Goal: Task Accomplishment & Management: Manage account settings

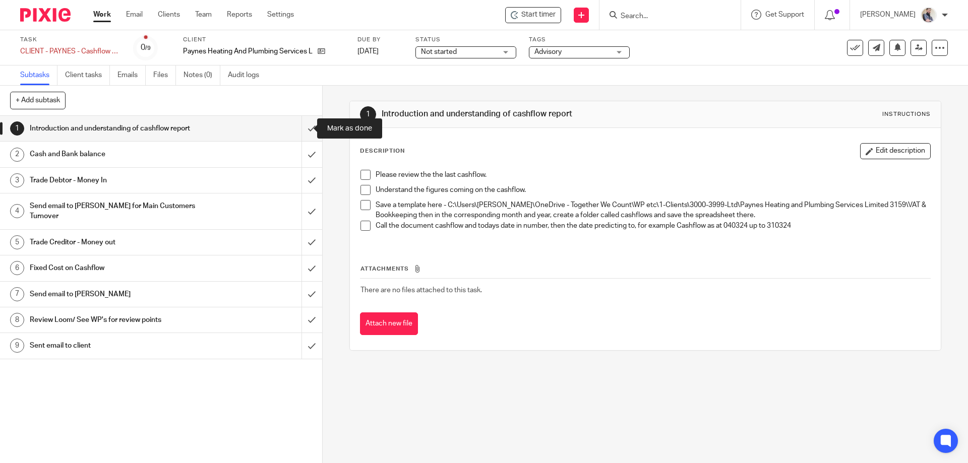
click at [296, 135] on input "submit" at bounding box center [161, 128] width 322 height 25
click at [307, 160] on input "submit" at bounding box center [161, 154] width 322 height 25
click at [304, 182] on input "submit" at bounding box center [161, 180] width 322 height 25
click at [296, 202] on input "submit" at bounding box center [161, 212] width 322 height 36
click at [306, 230] on input "submit" at bounding box center [161, 242] width 322 height 25
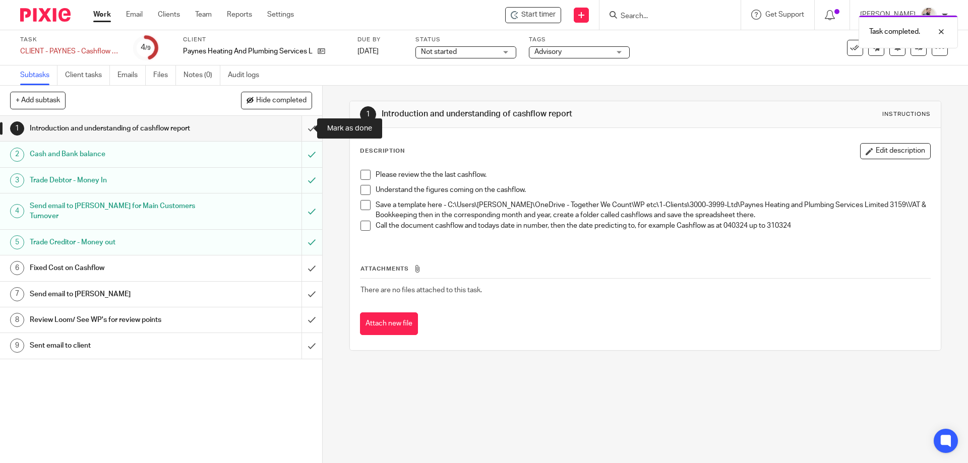
click at [303, 125] on input "submit" at bounding box center [161, 128] width 322 height 25
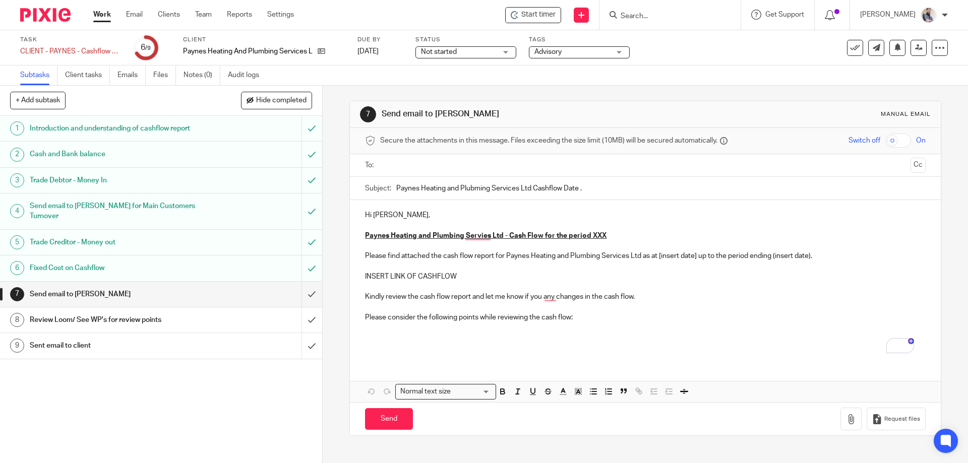
click at [430, 188] on input "Paynes Heating and Plubming Services Ltd Cashflow Date ." at bounding box center [660, 188] width 529 height 23
click at [465, 187] on input "Paynes Heating and Plubming Services Ltd Cashflow Date ." at bounding box center [660, 188] width 529 height 23
type input "Paynes Heating and Plumbing Services Ltd Cashflow Date ."
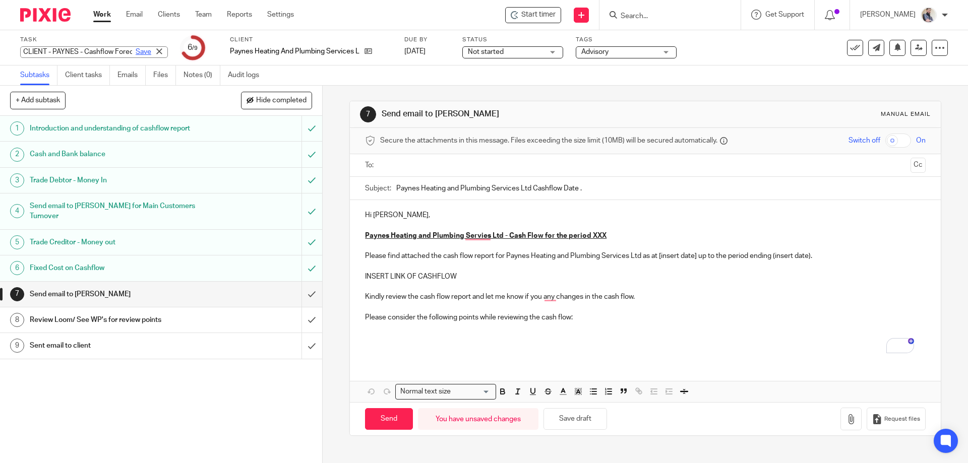
click at [125, 51] on div "CLIENT - PAYNES - Cashflow Forecast - Month End Cashflow Save CLIENT - PAYNES -…" at bounding box center [94, 52] width 148 height 12
click at [418, 227] on p "To enrich screen reader interactions, please activate Accessibility in Grammarl…" at bounding box center [645, 225] width 560 height 10
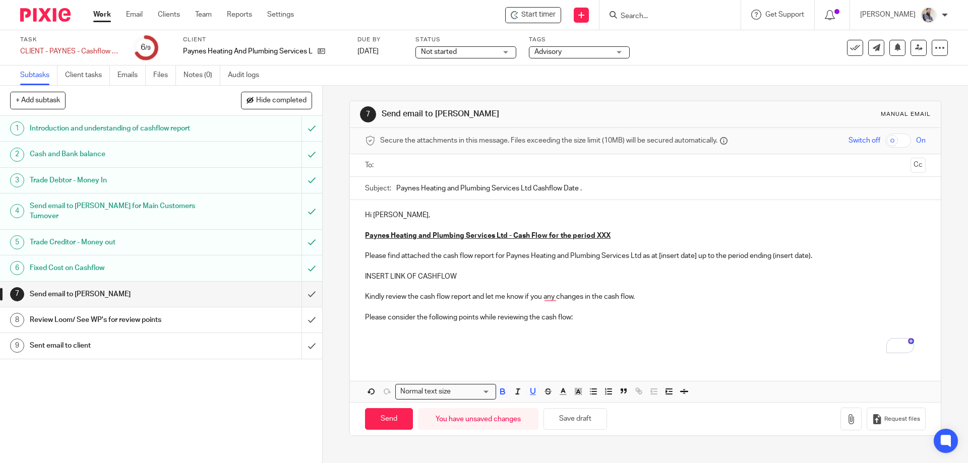
click at [592, 235] on u "Paynes Heating and Plumbing Services Ltd - Cash Flow for the period XXX" at bounding box center [487, 235] width 245 height 7
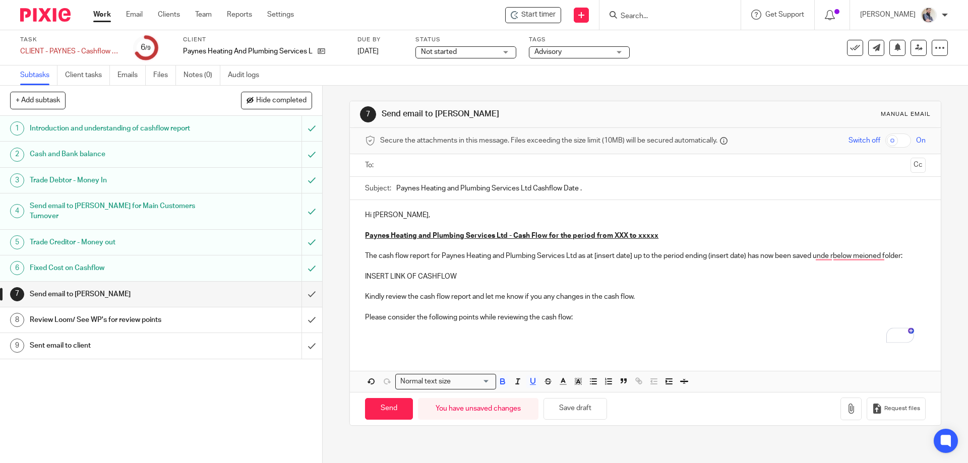
click at [613, 234] on u "Paynes Heating and Plumbing Services Ltd - Cash Flow for the period from XXX to…" at bounding box center [511, 235] width 293 height 7
click at [596, 258] on p "The cash flow report for Paynes Heating and Plumbing Services Ltd as at [insert…" at bounding box center [645, 256] width 560 height 10
click at [461, 261] on p "The cash flow report for Paynes Heating and Plumbing Services Ltd as at 27/08/2…" at bounding box center [645, 256] width 560 height 10
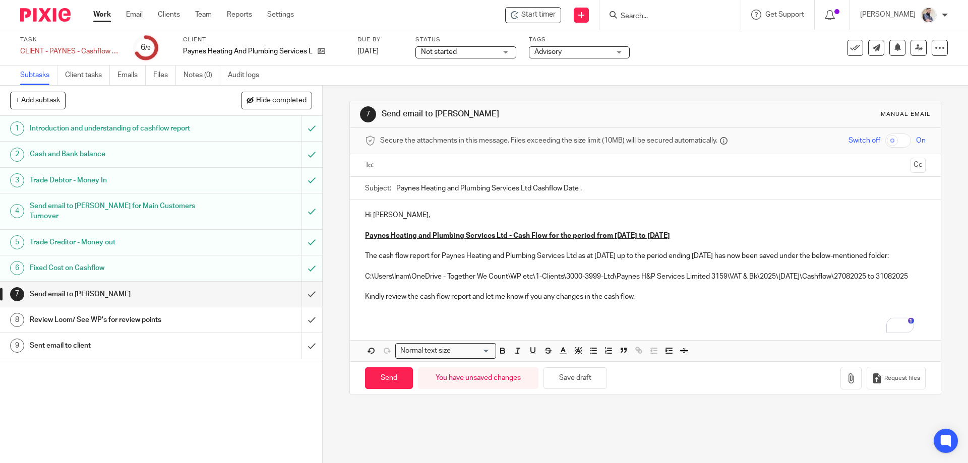
click at [432, 170] on input "text" at bounding box center [645, 166] width 522 height 12
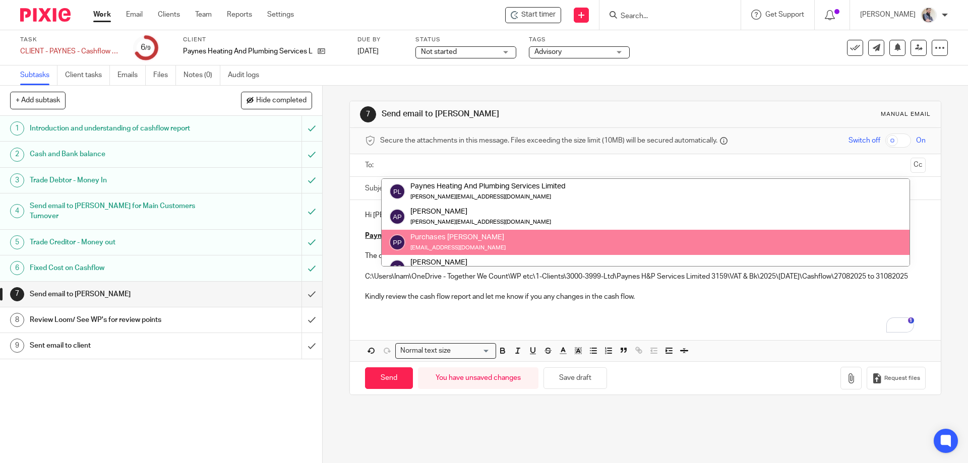
click at [658, 313] on p "To enrich screen reader interactions, please activate Accessibility in Grammarl…" at bounding box center [645, 307] width 560 height 10
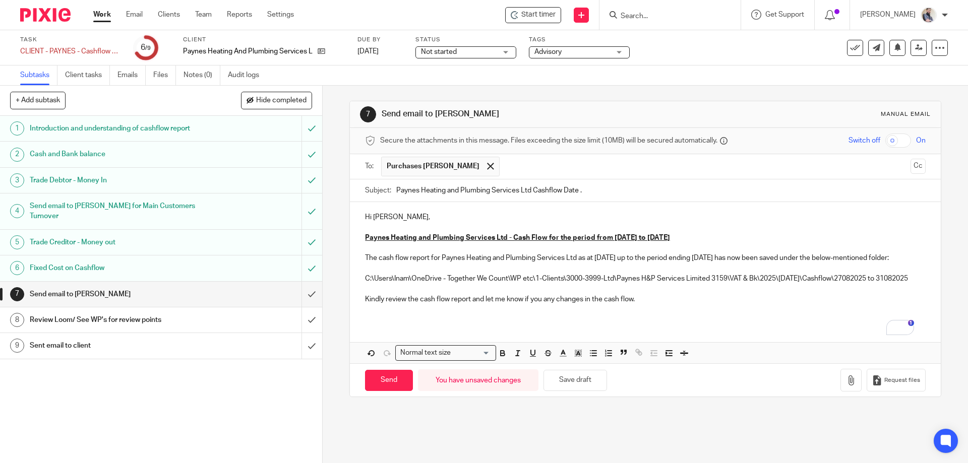
click at [456, 170] on span "Purchases Payne" at bounding box center [440, 167] width 118 height 20
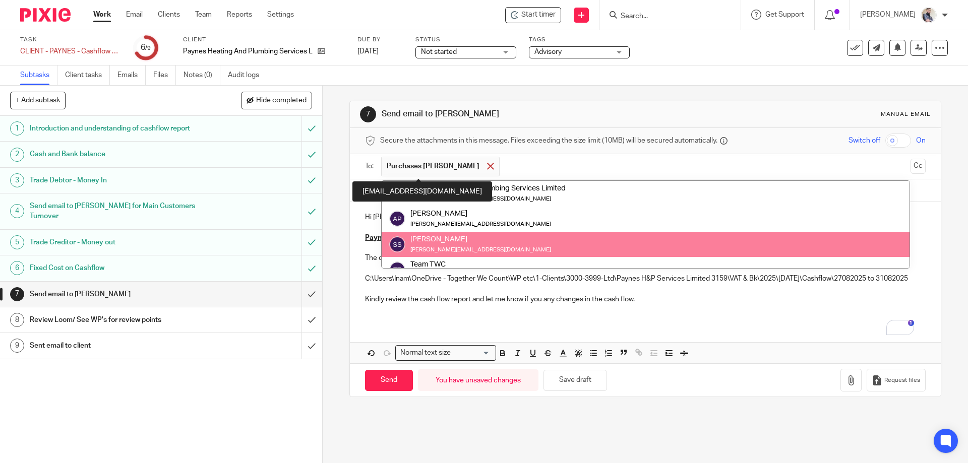
click at [484, 167] on div at bounding box center [490, 166] width 12 height 15
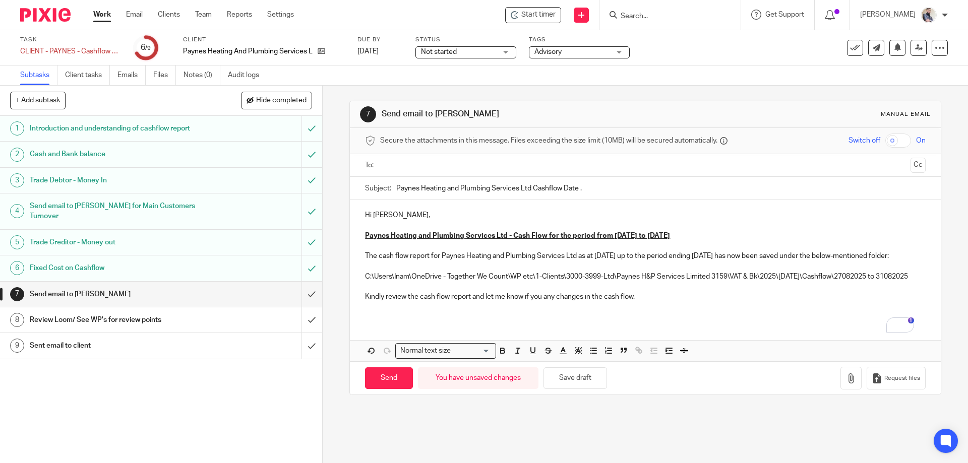
click at [455, 167] on input "text" at bounding box center [645, 166] width 522 height 12
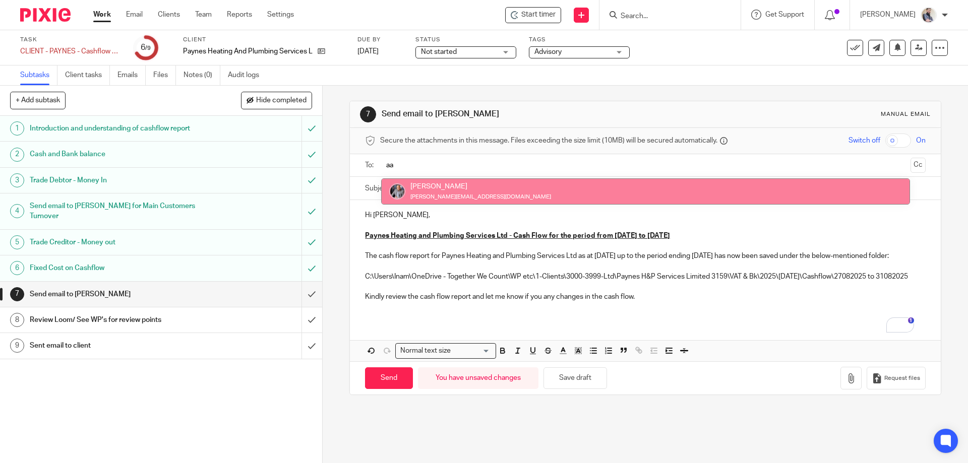
type input "aa"
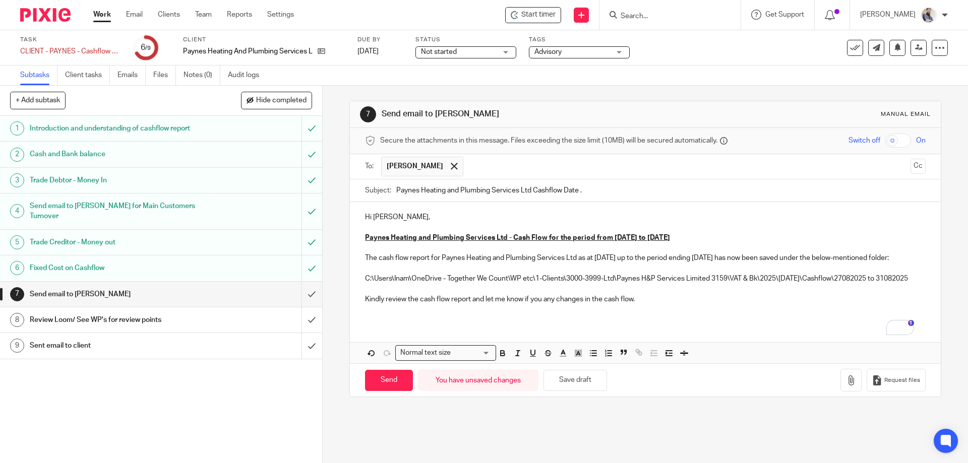
click at [568, 192] on input "Paynes Heating and Plumbing Services Ltd Cashflow Date ." at bounding box center [660, 190] width 529 height 23
type input "Paynes Heating and Plumbing Services Ltd Cashflow 31/08/2025"
click at [395, 392] on input "Send" at bounding box center [389, 381] width 48 height 22
type input "Sent"
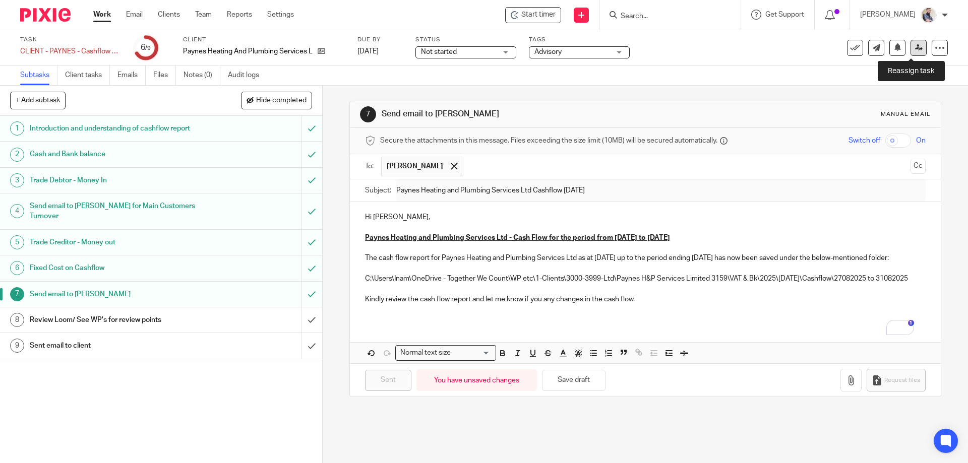
click at [910, 52] on link at bounding box center [918, 48] width 16 height 16
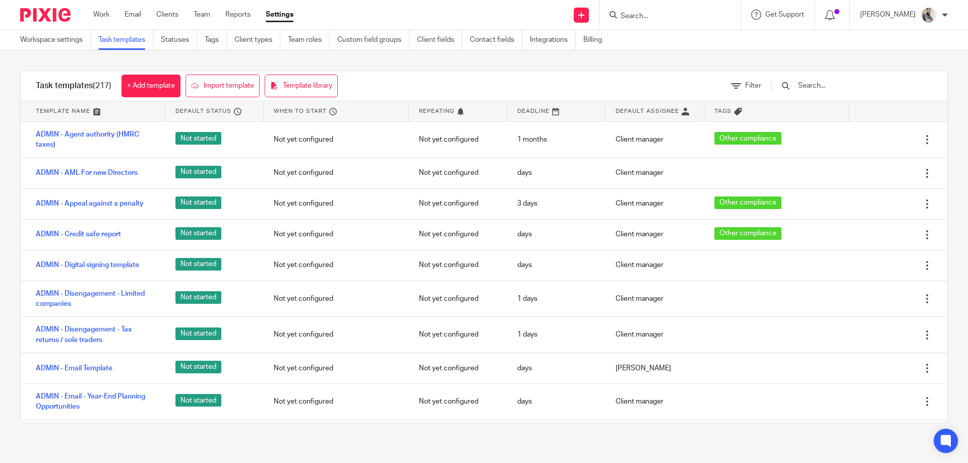
click at [837, 87] on input "text" at bounding box center [855, 85] width 117 height 11
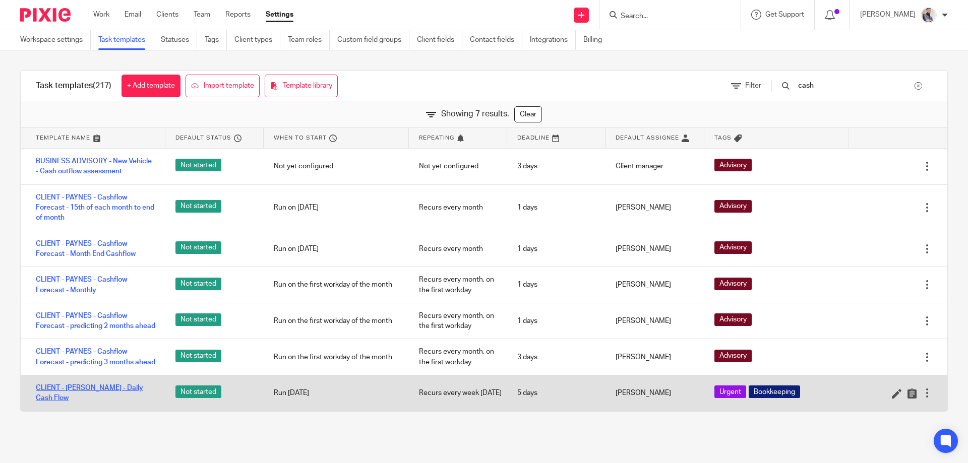
type input "cash"
click at [106, 404] on link "CLIENT - [PERSON_NAME] - Daily Cash Flow" at bounding box center [95, 393] width 119 height 21
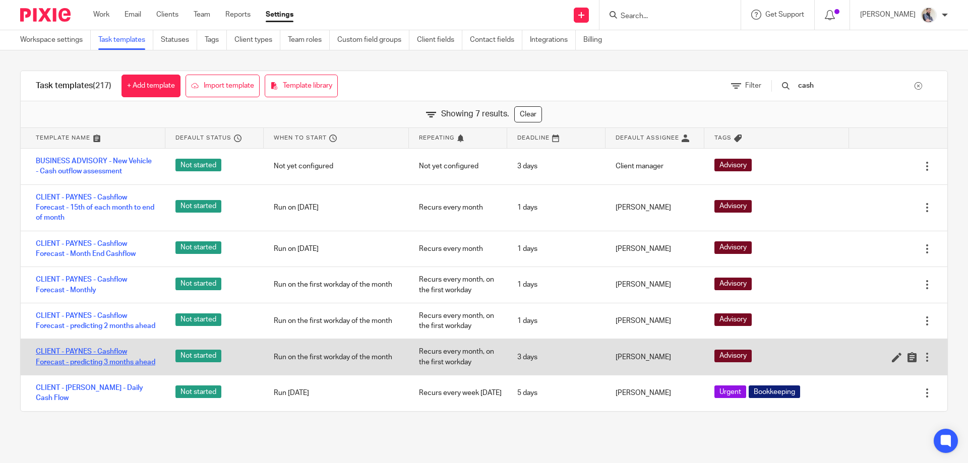
click at [103, 367] on link "CLIENT - PAYNES - Cashflow Forecast - predicting 3 months ahead" at bounding box center [95, 357] width 119 height 21
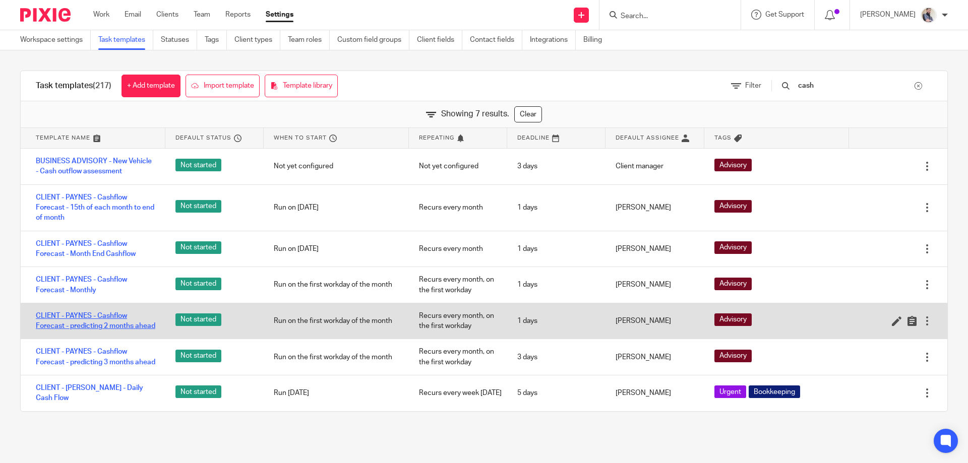
click at [92, 329] on link "CLIENT - PAYNES - Cashflow Forecast - predicting 2 months ahead" at bounding box center [95, 321] width 119 height 21
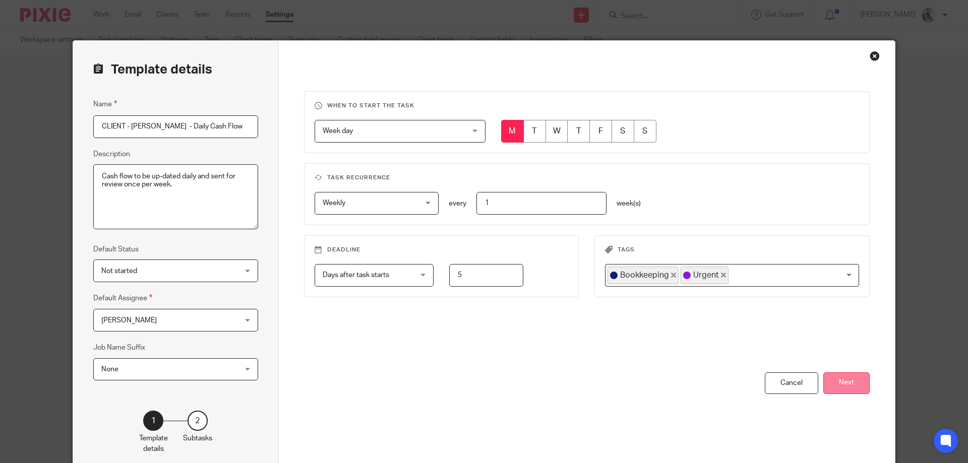
click at [848, 391] on button "Next" at bounding box center [846, 383] width 46 height 22
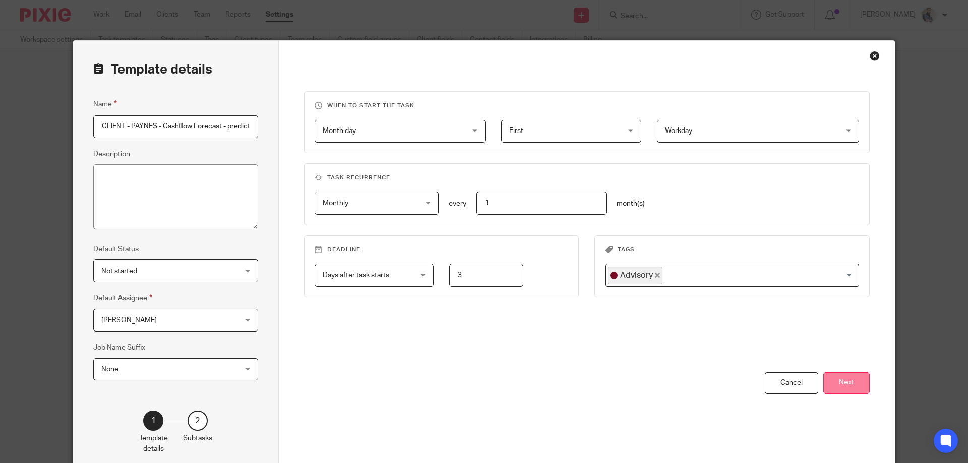
click at [840, 394] on button "Next" at bounding box center [846, 383] width 46 height 22
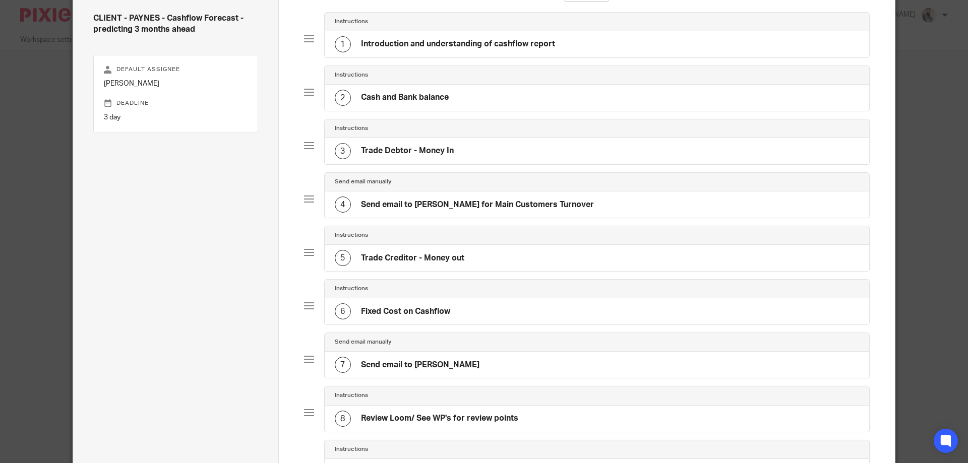
scroll to position [135, 0]
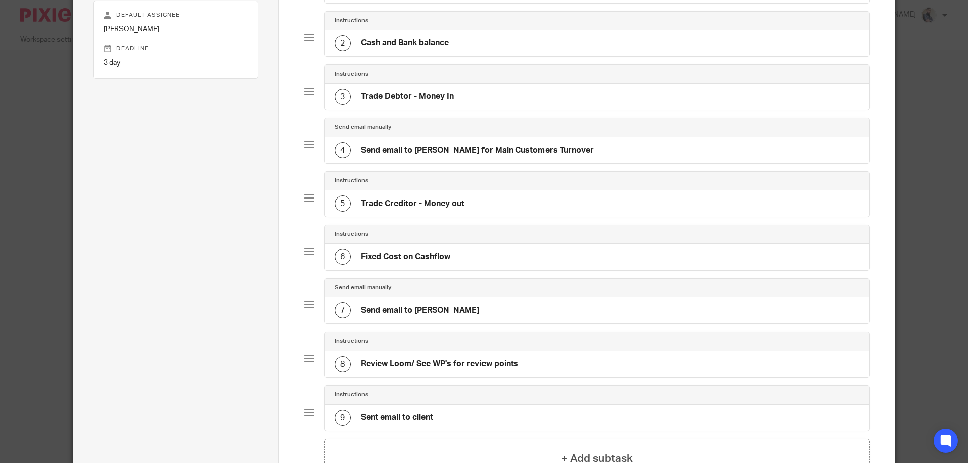
click at [417, 317] on div "7 Send email to Aaron" at bounding box center [407, 310] width 145 height 16
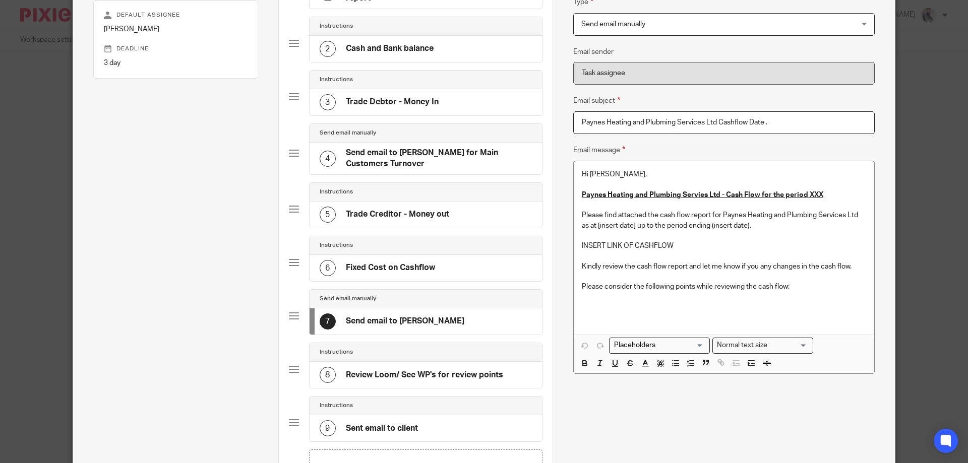
scroll to position [0, 0]
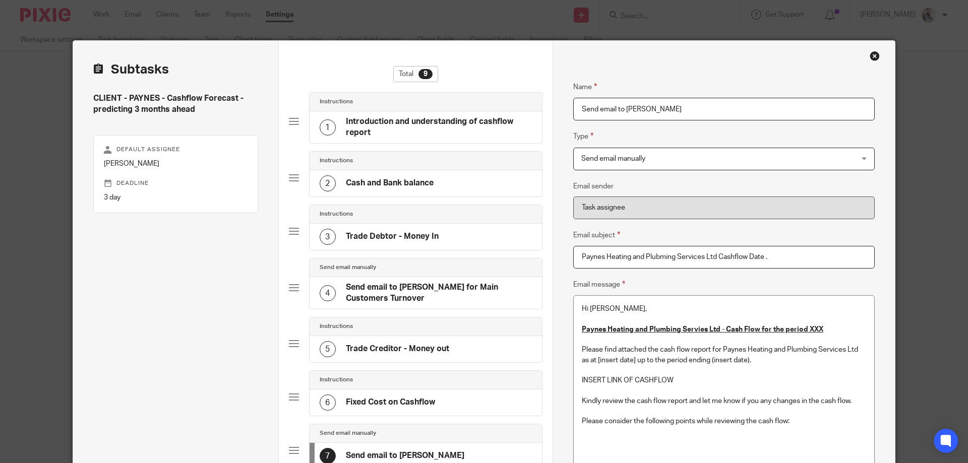
click at [662, 257] on input "Paynes Heating and Plubming Services Ltd Cashflow Date ." at bounding box center [723, 257] width 301 height 23
drag, startPoint x: 657, startPoint y: 258, endPoint x: 651, endPoint y: 262, distance: 6.9
click at [743, 251] on input "Paynes Heating and Plumbing Services Ltd Cashflow Date ." at bounding box center [723, 257] width 301 height 23
type input "Paynes Heating and Plumbing Services Ltd Cashflow from xxxxx to xxxxxx"
click at [653, 331] on u "Paynes Heating and Plumbing Servies Ltd - Cash Flow for the period XXX" at bounding box center [702, 329] width 241 height 7
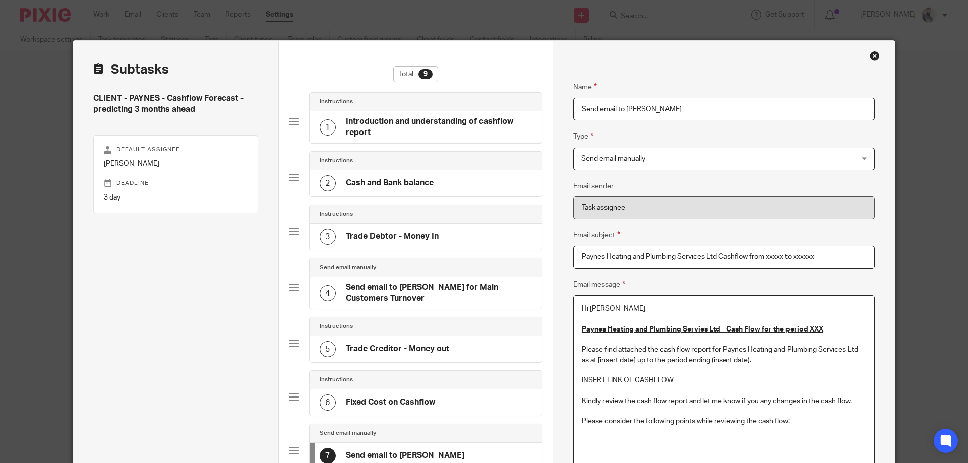
click at [680, 329] on u "Paynes Heating and Plumbing Servies Ltd - Cash Flow for the period XXX" at bounding box center [702, 329] width 241 height 7
click at [693, 328] on u "Paynes Heating and Plumbing Servies Ltd - Cash Flow for the period XXX" at bounding box center [702, 329] width 241 height 7
drag, startPoint x: 725, startPoint y: 328, endPoint x: 805, endPoint y: 328, distance: 80.1
click at [805, 328] on u "Paynes Heating and Plumbing Servies Ltd - Cash Flow for the period XXX" at bounding box center [702, 329] width 241 height 7
click at [783, 335] on p "Paynes Heating and Plumbing Servies Ltd - Cash Flow for the period XXX" at bounding box center [724, 330] width 284 height 10
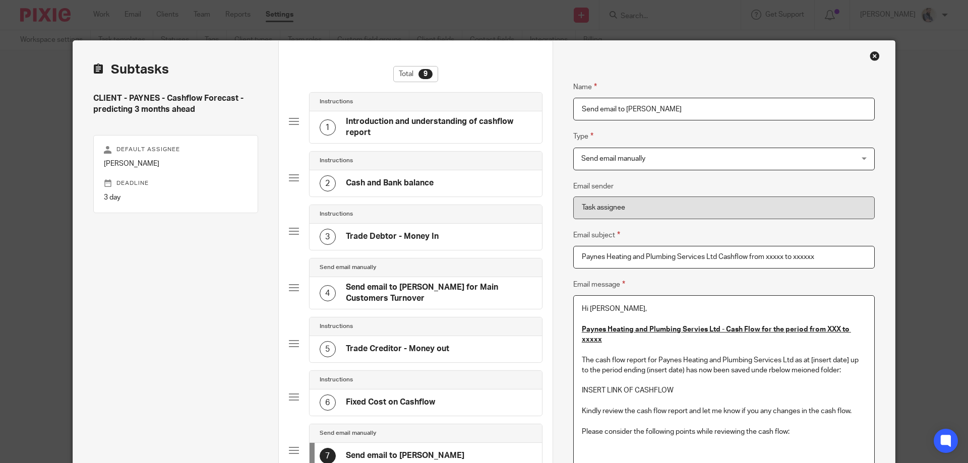
click at [800, 427] on p "Please consider the following points while reviewing the cash flow:" at bounding box center [724, 432] width 284 height 10
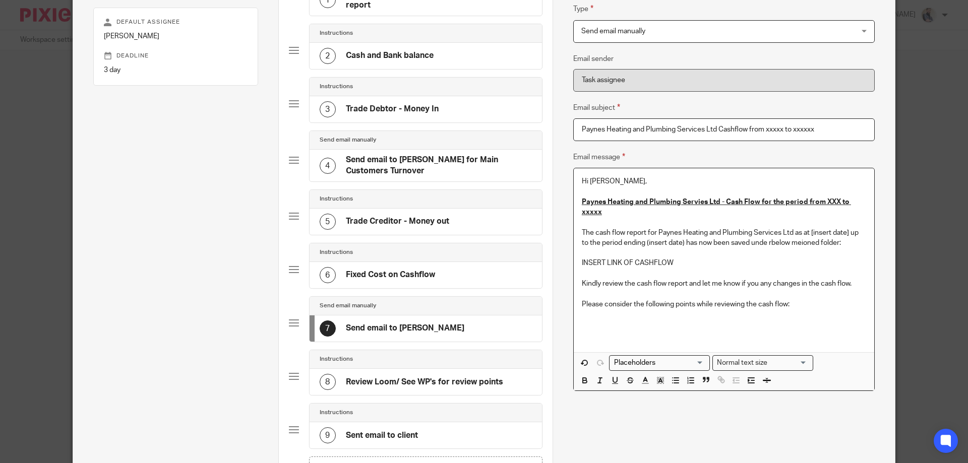
scroll to position [134, 0]
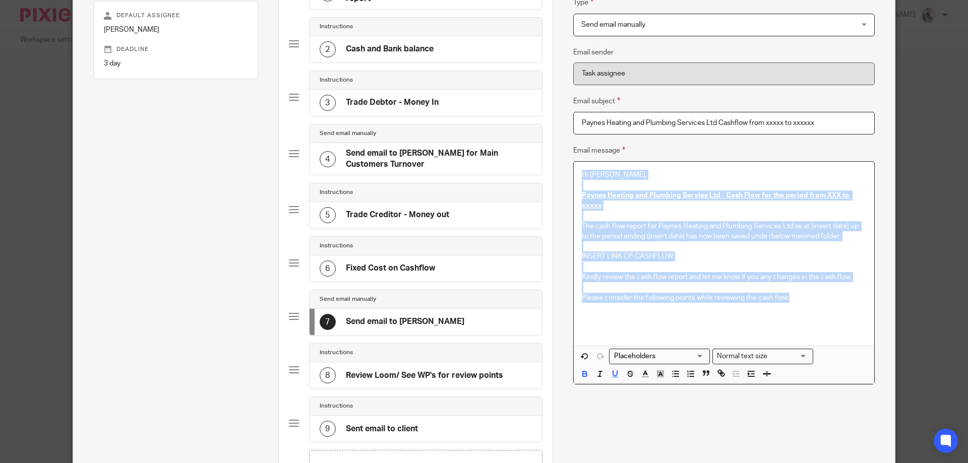
drag, startPoint x: 799, startPoint y: 298, endPoint x: 564, endPoint y: 168, distance: 268.7
click at [564, 168] on div "Name Introduction and understanding of cashflow report Type Instructions Instru…" at bounding box center [723, 224] width 342 height 634
copy div "Hi Aaron, Paynes Heating and Plumbing Servies Ltd - Cash Flow for the period fr…"
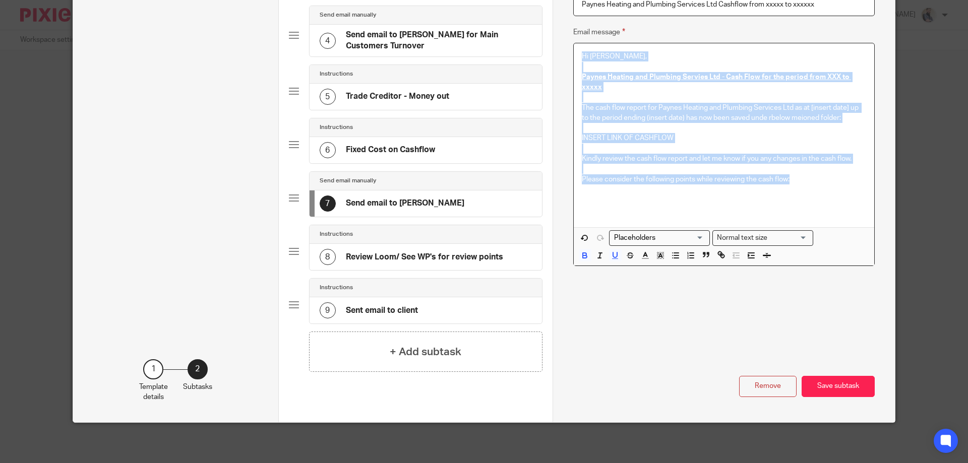
click at [658, 104] on p "The cash flow report for Paynes Heating and Plumbing Services Ltd as at [insert…" at bounding box center [724, 113] width 284 height 21
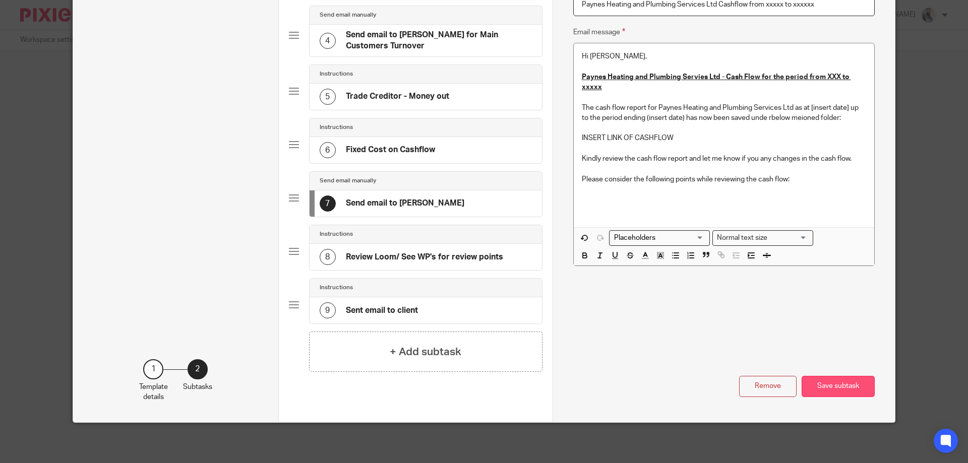
click at [848, 379] on button "Save subtask" at bounding box center [837, 387] width 73 height 22
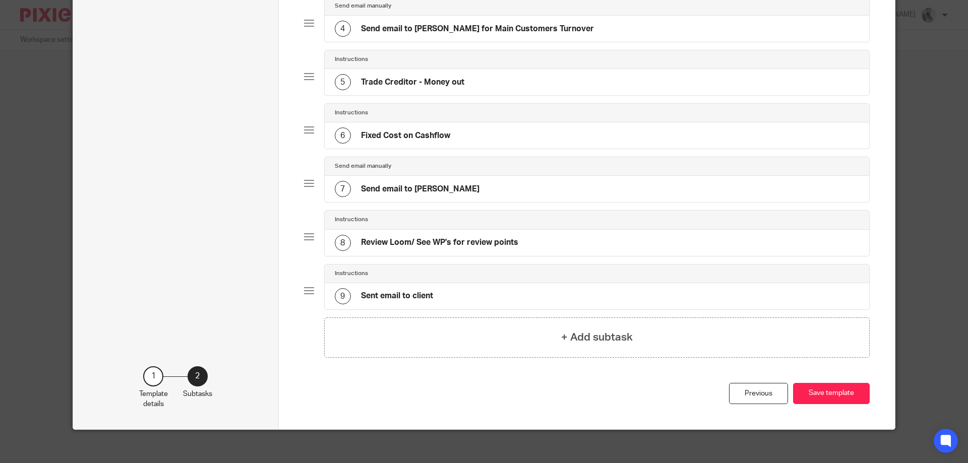
scroll to position [263, 0]
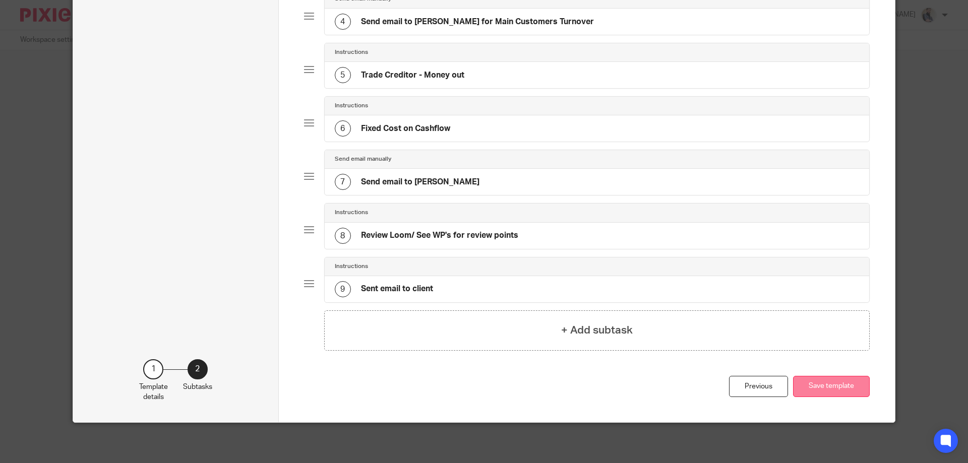
click at [846, 386] on button "Save template" at bounding box center [831, 387] width 77 height 22
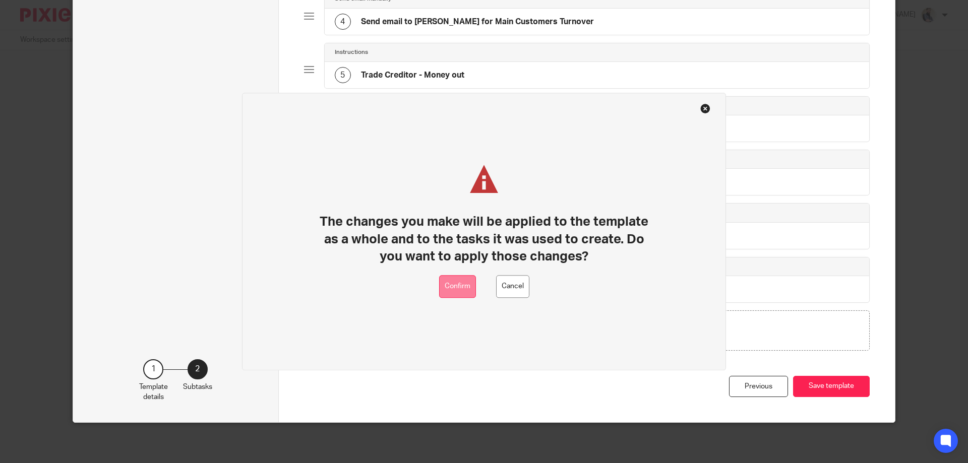
click at [463, 285] on button "Confirm" at bounding box center [457, 286] width 37 height 23
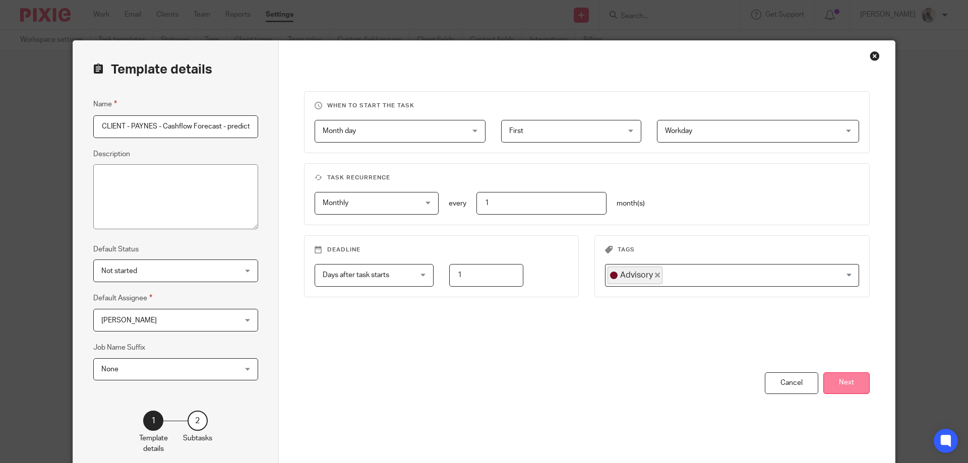
click at [842, 384] on button "Next" at bounding box center [846, 383] width 46 height 22
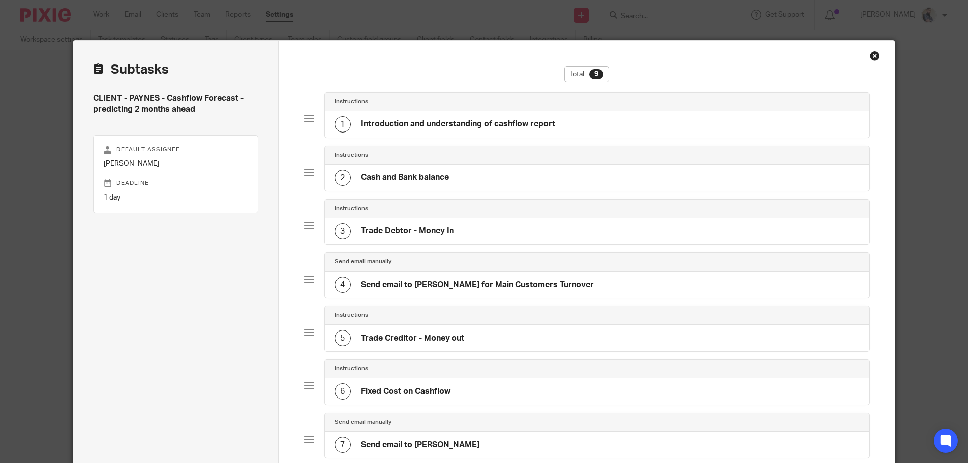
scroll to position [263, 0]
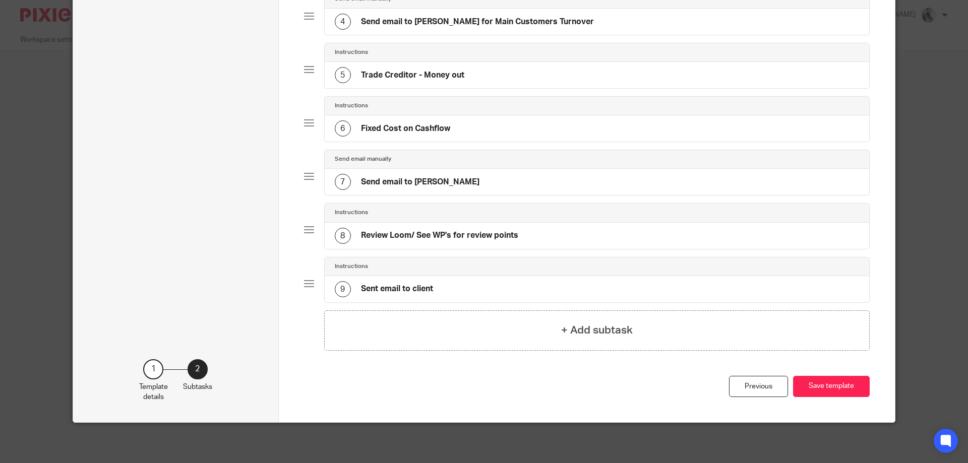
click at [394, 177] on h4 "Send email to [PERSON_NAME]" at bounding box center [420, 182] width 118 height 11
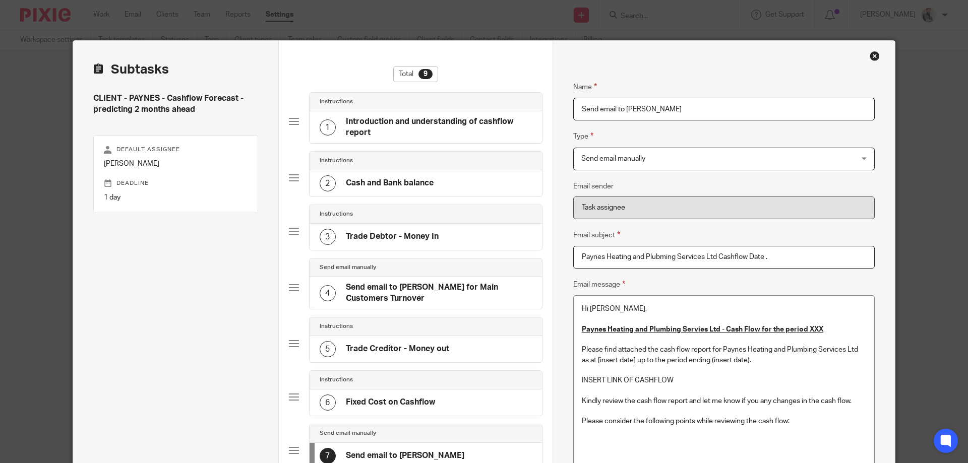
scroll to position [202, 0]
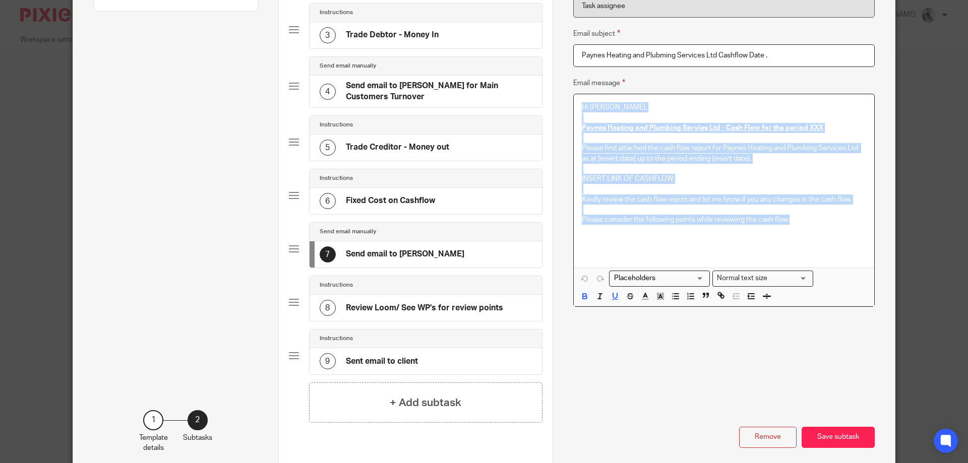
drag, startPoint x: 791, startPoint y: 221, endPoint x: 573, endPoint y: 89, distance: 255.1
click at [0, 0] on fieldset "Email message Hi Aaron, Paynes Heating and Plumbing Servies Ltd - Cash Flow for…" at bounding box center [0, 0] width 0 height 0
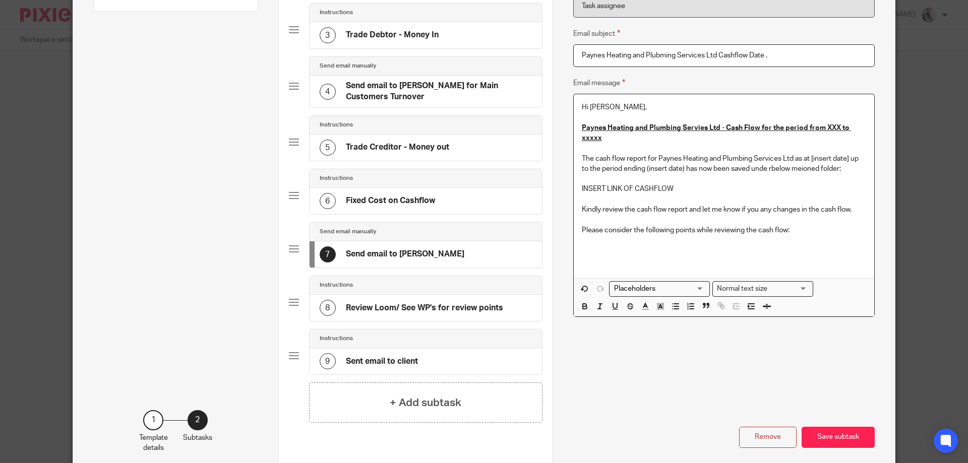
click at [698, 55] on input "Paynes Heating and Plubming Services Ltd Cashflow Date ." at bounding box center [723, 55] width 301 height 23
click at [666, 55] on input "Paynes Heating and Plubming Services Ltd Cashflow Date ." at bounding box center [723, 55] width 301 height 23
type input "Paynes Heating and Plumbing Services Ltd Cashflow Date ."
click at [839, 436] on button "Save subtask" at bounding box center [837, 438] width 73 height 22
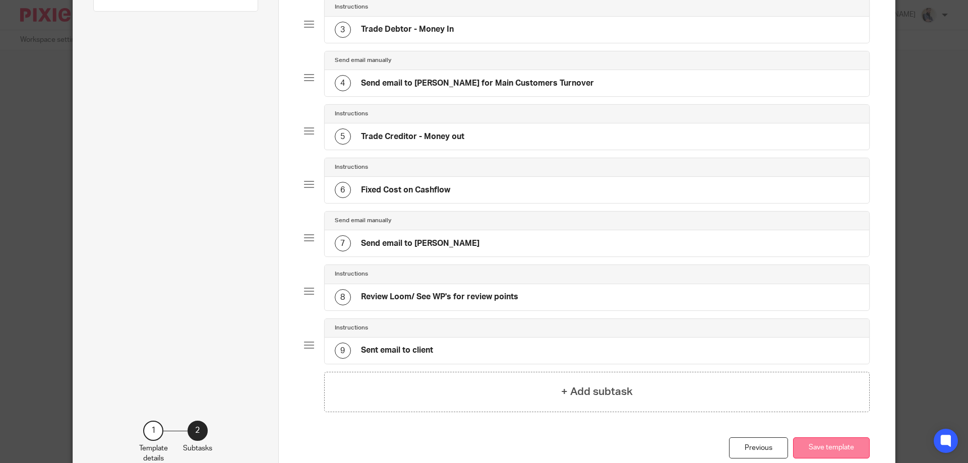
click at [848, 451] on button "Save template" at bounding box center [831, 449] width 77 height 22
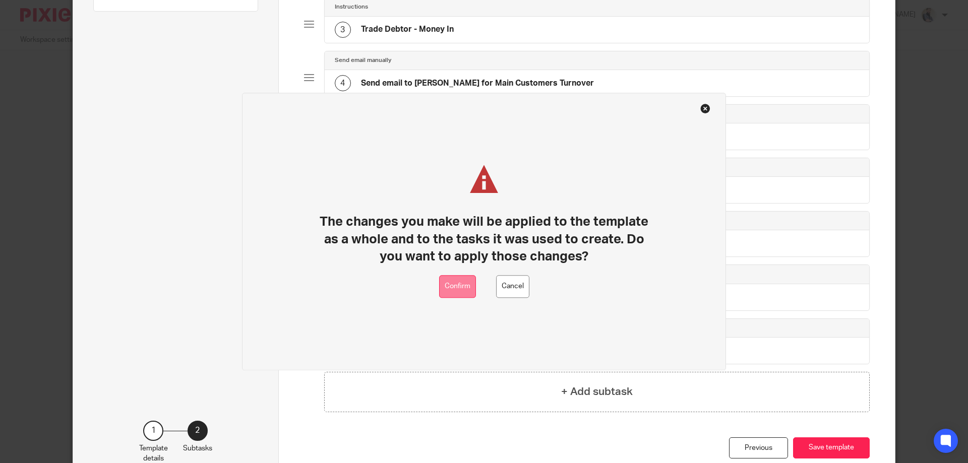
click at [450, 286] on button "Confirm" at bounding box center [457, 286] width 37 height 23
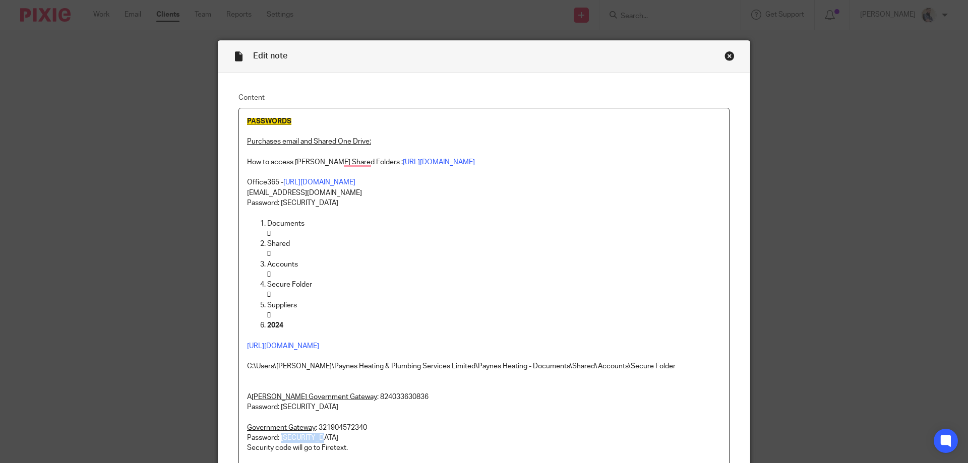
scroll to position [269, 0]
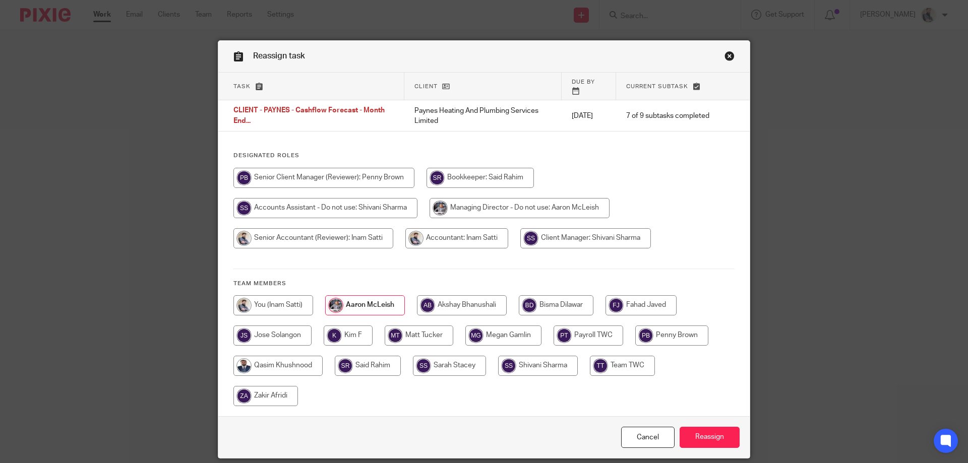
click at [712, 429] on input "Reassign" at bounding box center [709, 438] width 60 height 22
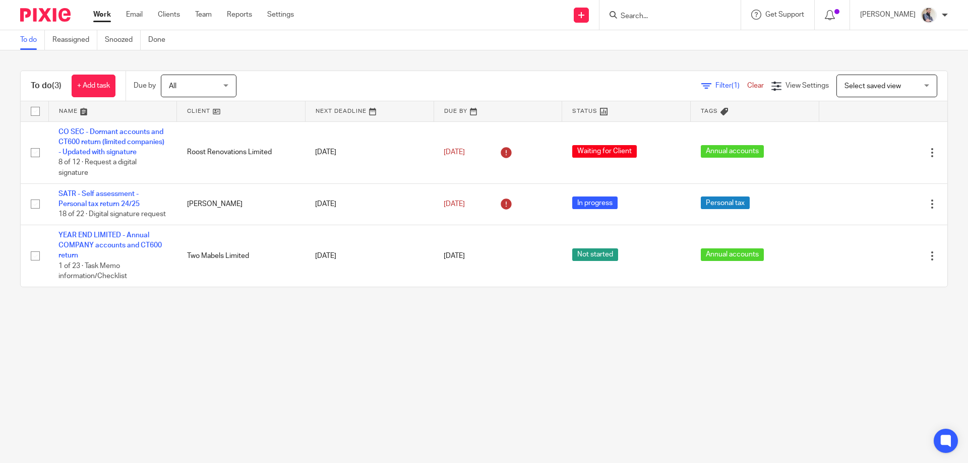
click at [710, 16] on input "Search" at bounding box center [664, 16] width 91 height 9
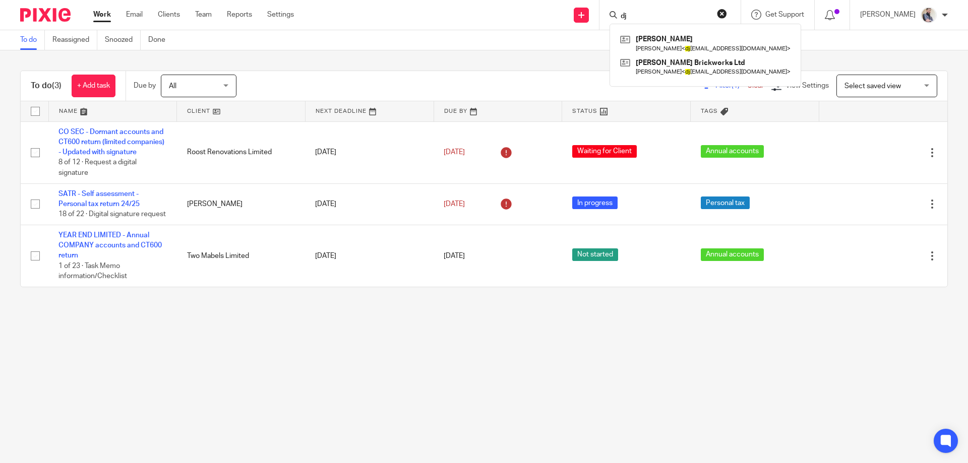
drag, startPoint x: 670, startPoint y: 19, endPoint x: 630, endPoint y: 13, distance: 40.8
click at [630, 13] on div "dj David Clarke David Clarke < dj clarkebrickwork@outlook.com > D J Clarke Bric…" at bounding box center [669, 15] width 141 height 30
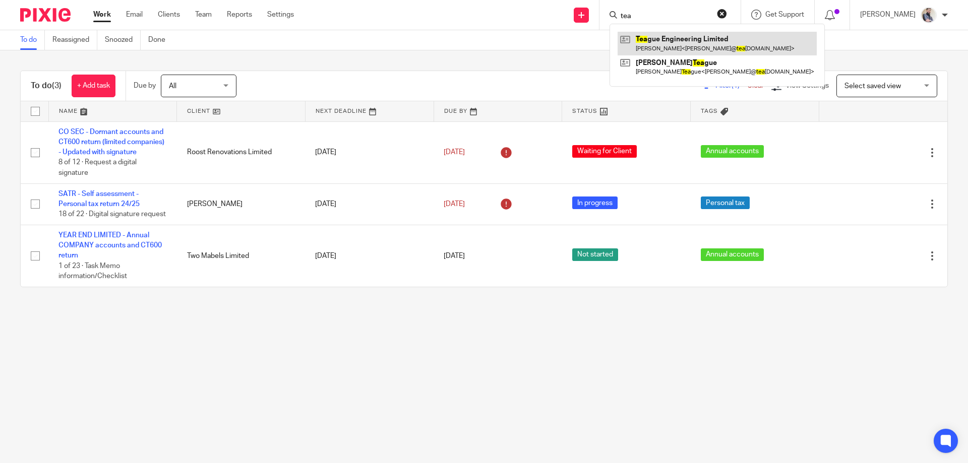
type input "tea"
click at [684, 39] on link at bounding box center [716, 43] width 199 height 23
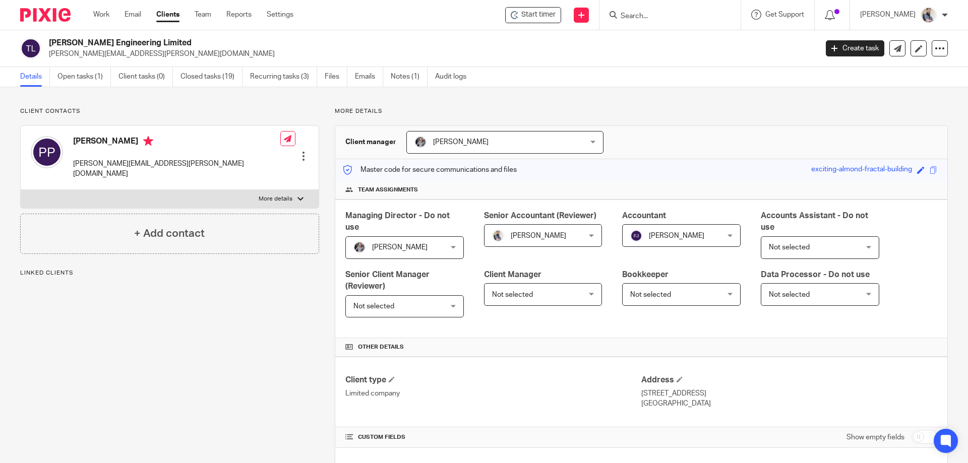
click at [47, 39] on div "Teague Engineering Limited philip@teague-engineering-ltd.co.uk" at bounding box center [415, 48] width 790 height 21
click at [686, 19] on input "Search" at bounding box center [664, 16] width 91 height 9
paste input "JHP Services ([PERSON_NAME]) Limited"
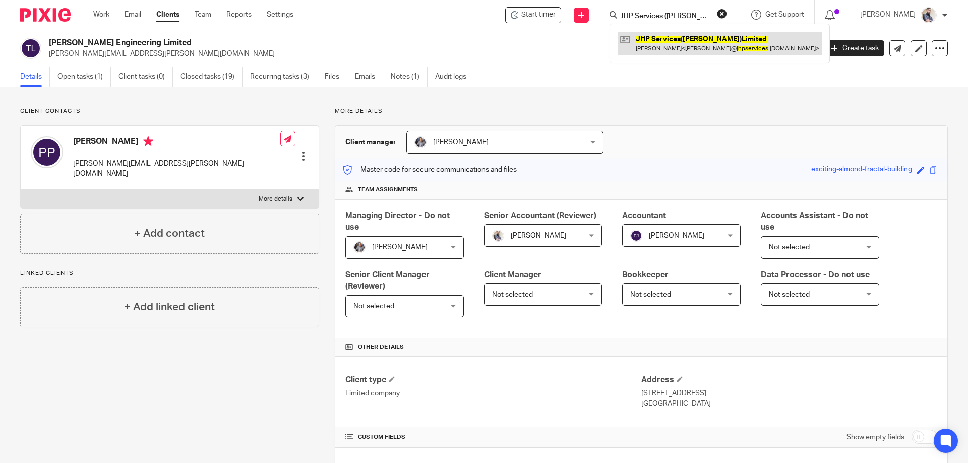
type input "JHP Services ([PERSON_NAME]) Limited"
click at [690, 53] on link at bounding box center [719, 43] width 204 height 23
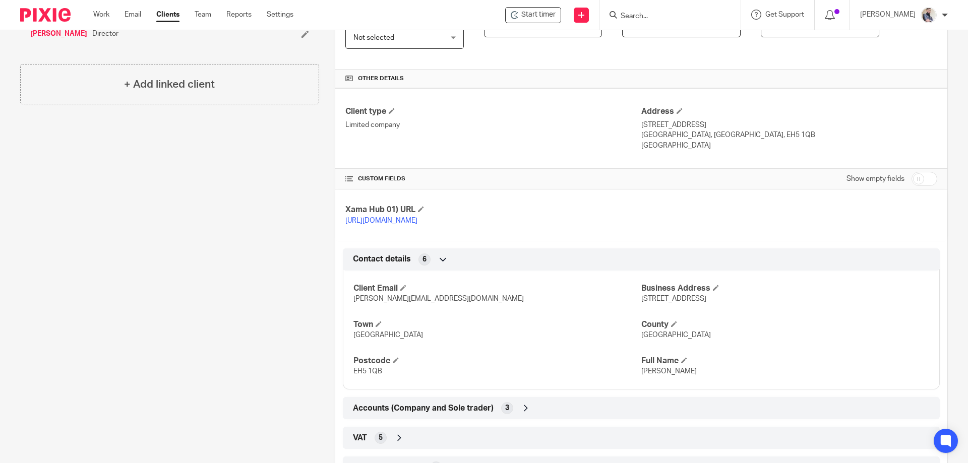
scroll to position [323, 0]
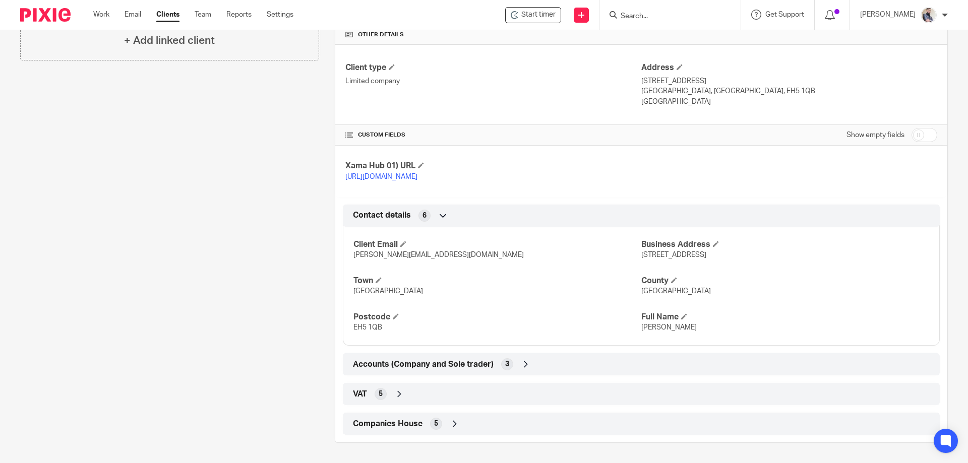
click at [407, 419] on span "Companies House" at bounding box center [388, 424] width 70 height 11
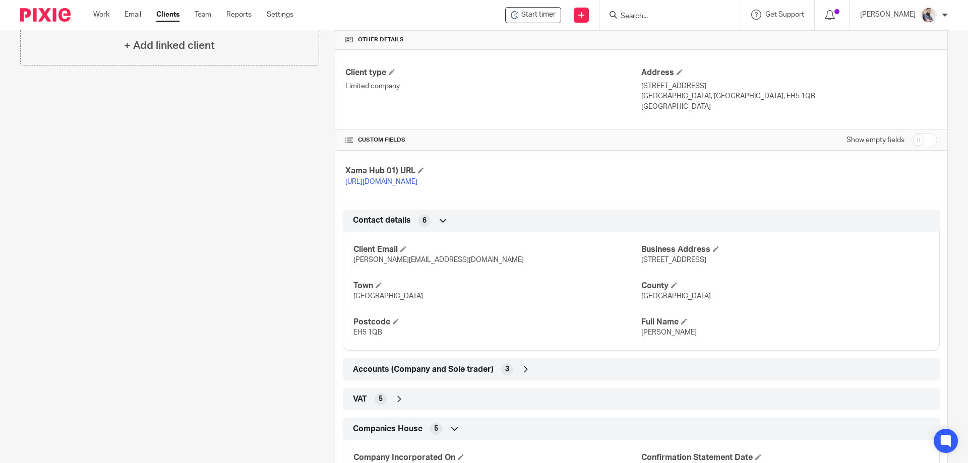
scroll to position [442, 0]
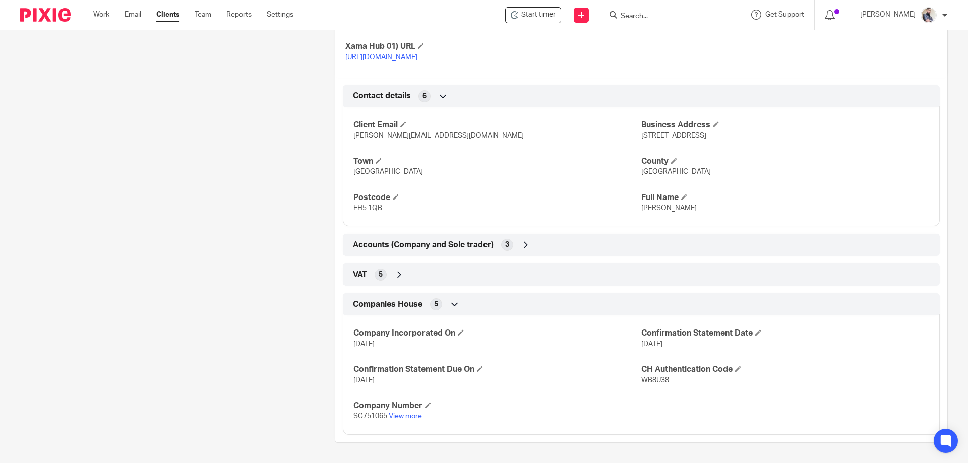
click at [697, 15] on input "Search" at bounding box center [664, 16] width 91 height 9
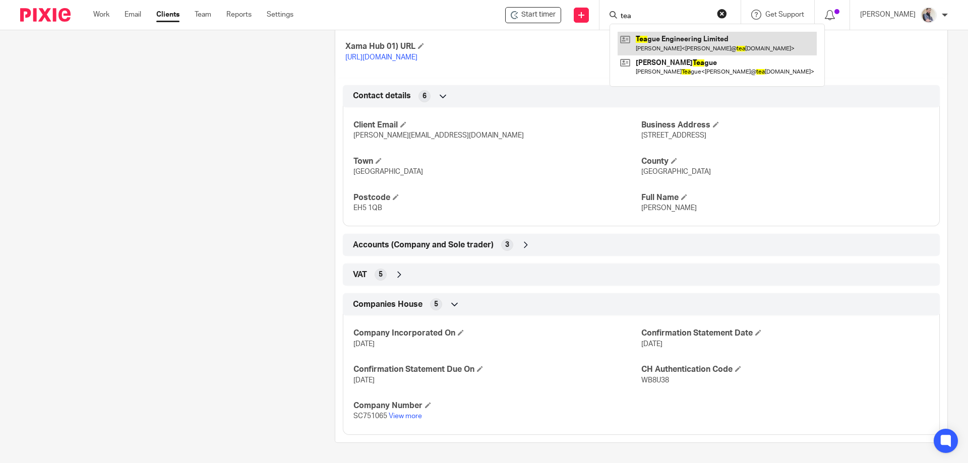
type input "tea"
click at [690, 41] on link at bounding box center [716, 43] width 199 height 23
click at [641, 379] on span "WB8U38" at bounding box center [655, 380] width 28 height 7
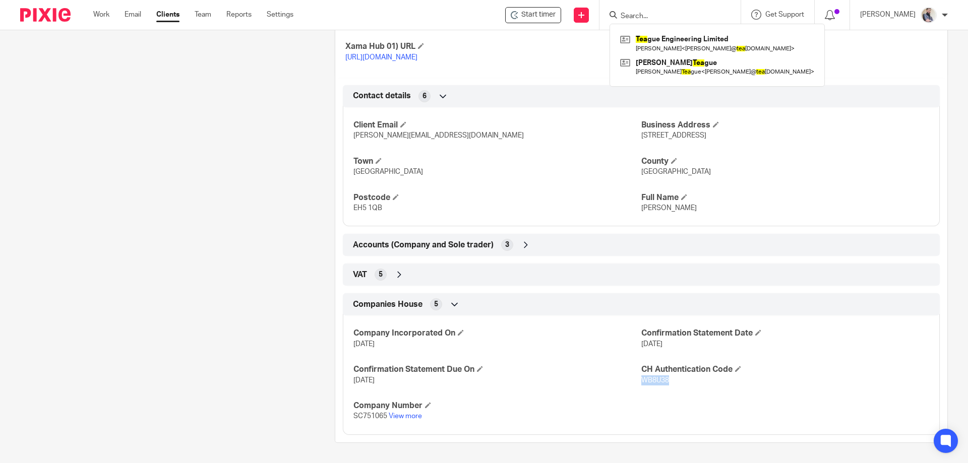
click at [641, 379] on span "WB8U38" at bounding box center [655, 380] width 28 height 7
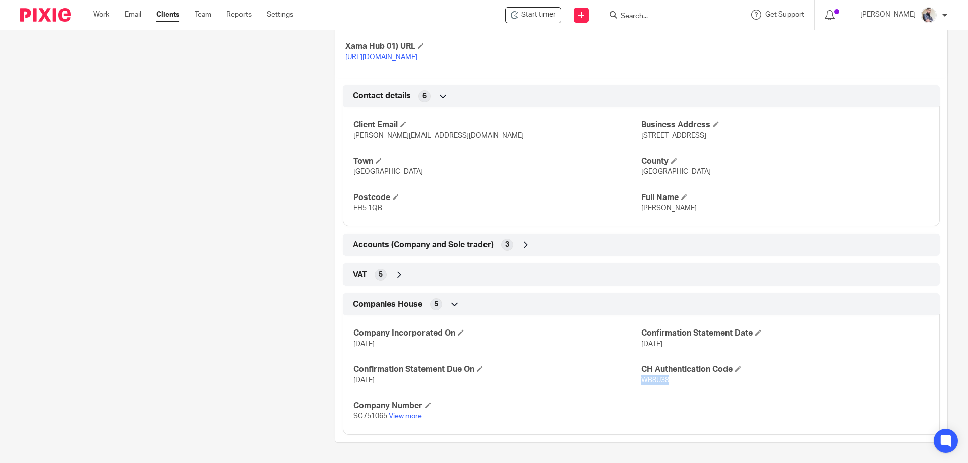
copy span "WB8U38"
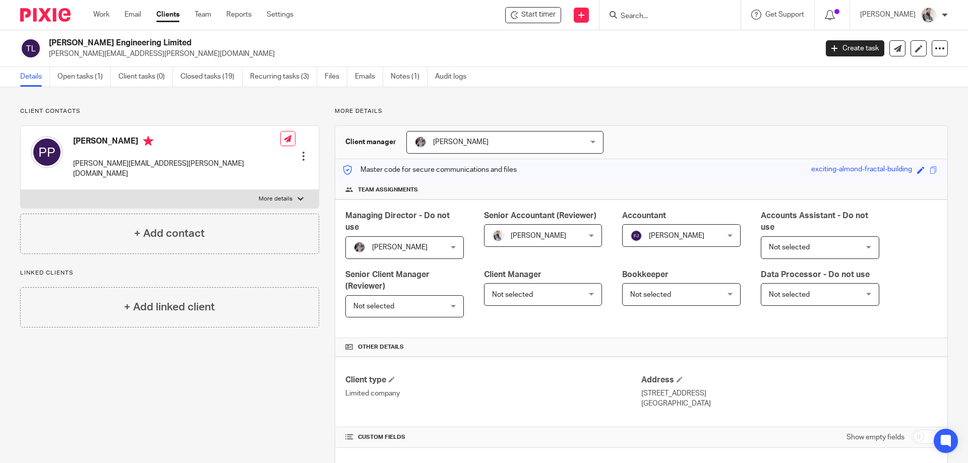
click at [266, 195] on p "More details" at bounding box center [276, 199] width 34 height 8
click at [21, 190] on input "More details" at bounding box center [20, 190] width 1 height 1
checkbox input "true"
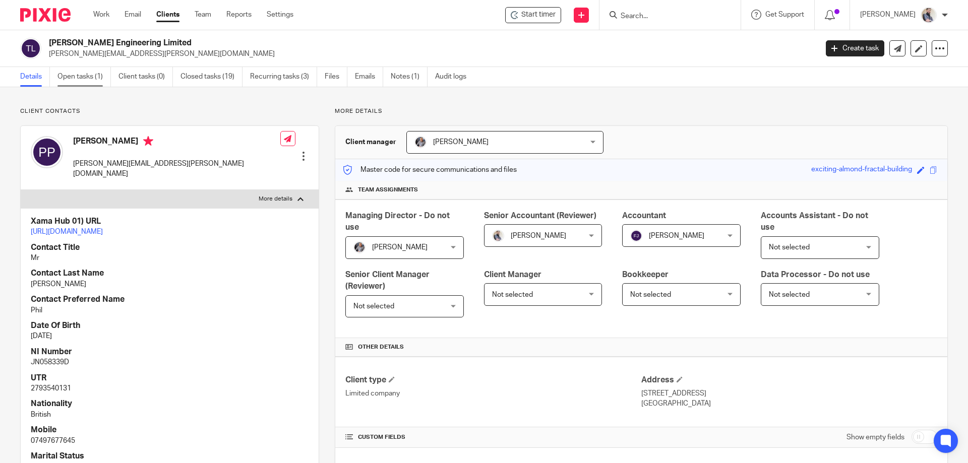
click at [93, 79] on link "Open tasks (1)" at bounding box center [83, 77] width 53 height 20
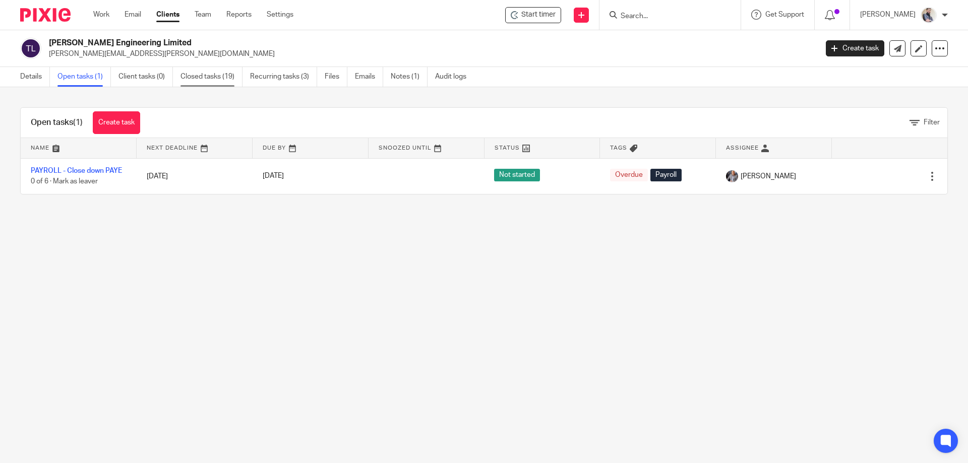
click at [221, 76] on link "Closed tasks (19)" at bounding box center [211, 77] width 62 height 20
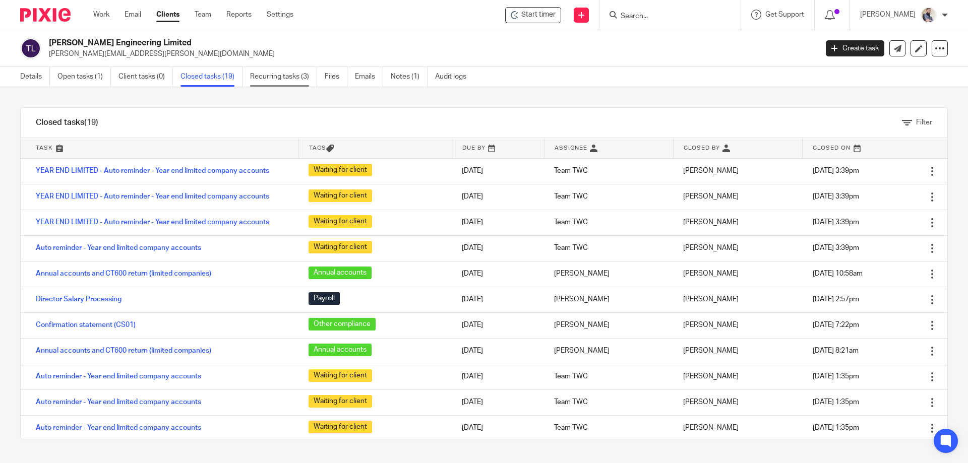
click at [281, 76] on link "Recurring tasks (3)" at bounding box center [283, 77] width 67 height 20
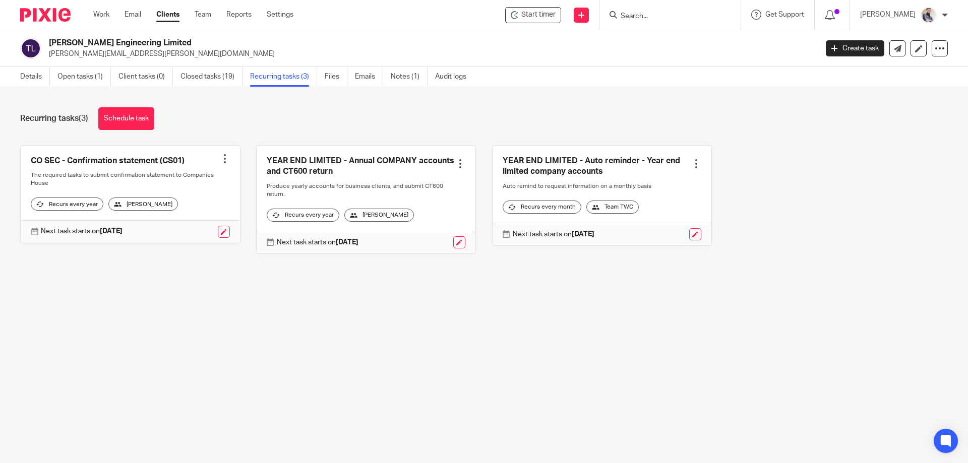
click at [322, 170] on link at bounding box center [366, 200] width 219 height 108
